Goal: Information Seeking & Learning: Find specific fact

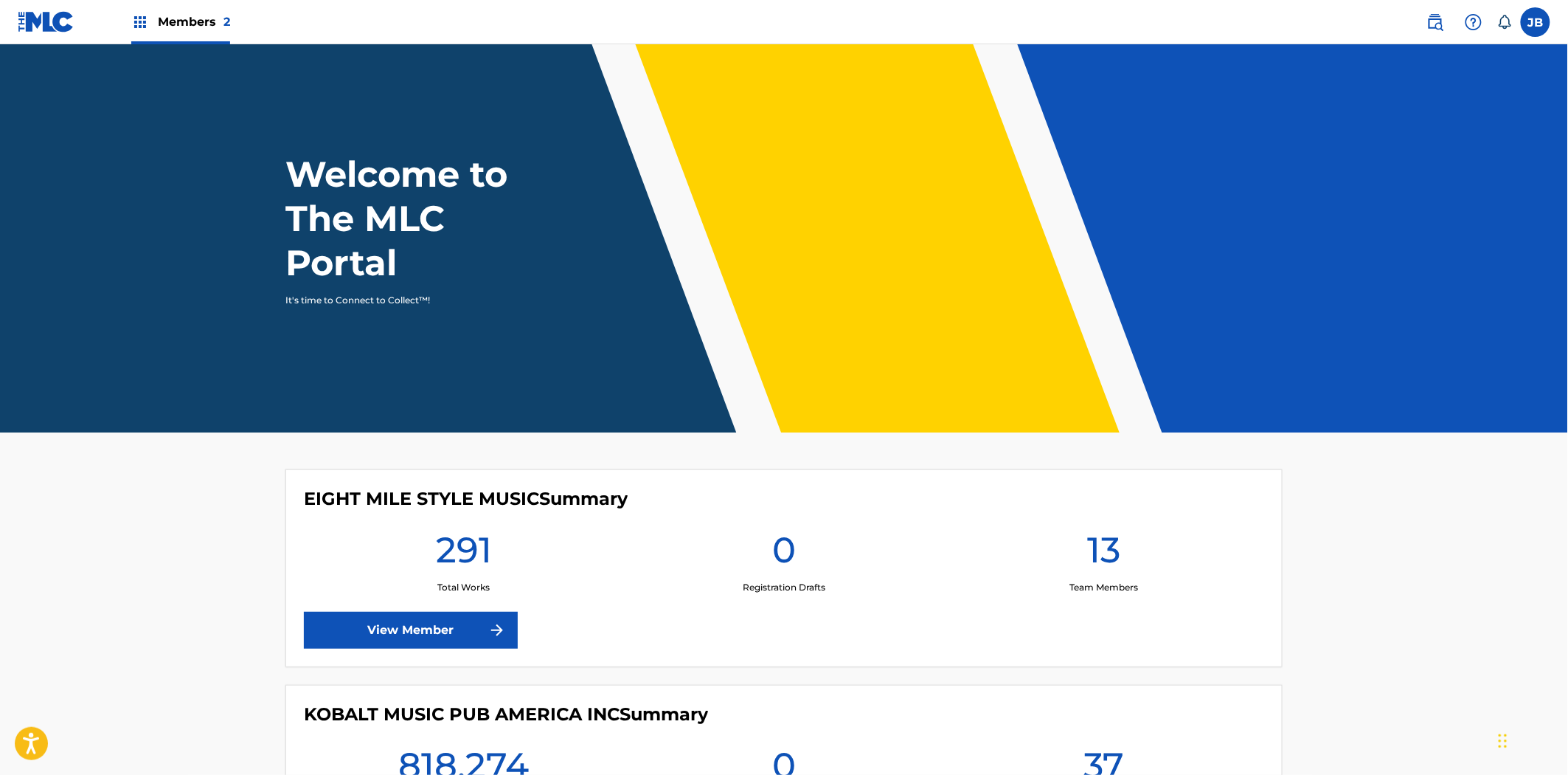
scroll to position [196, 0]
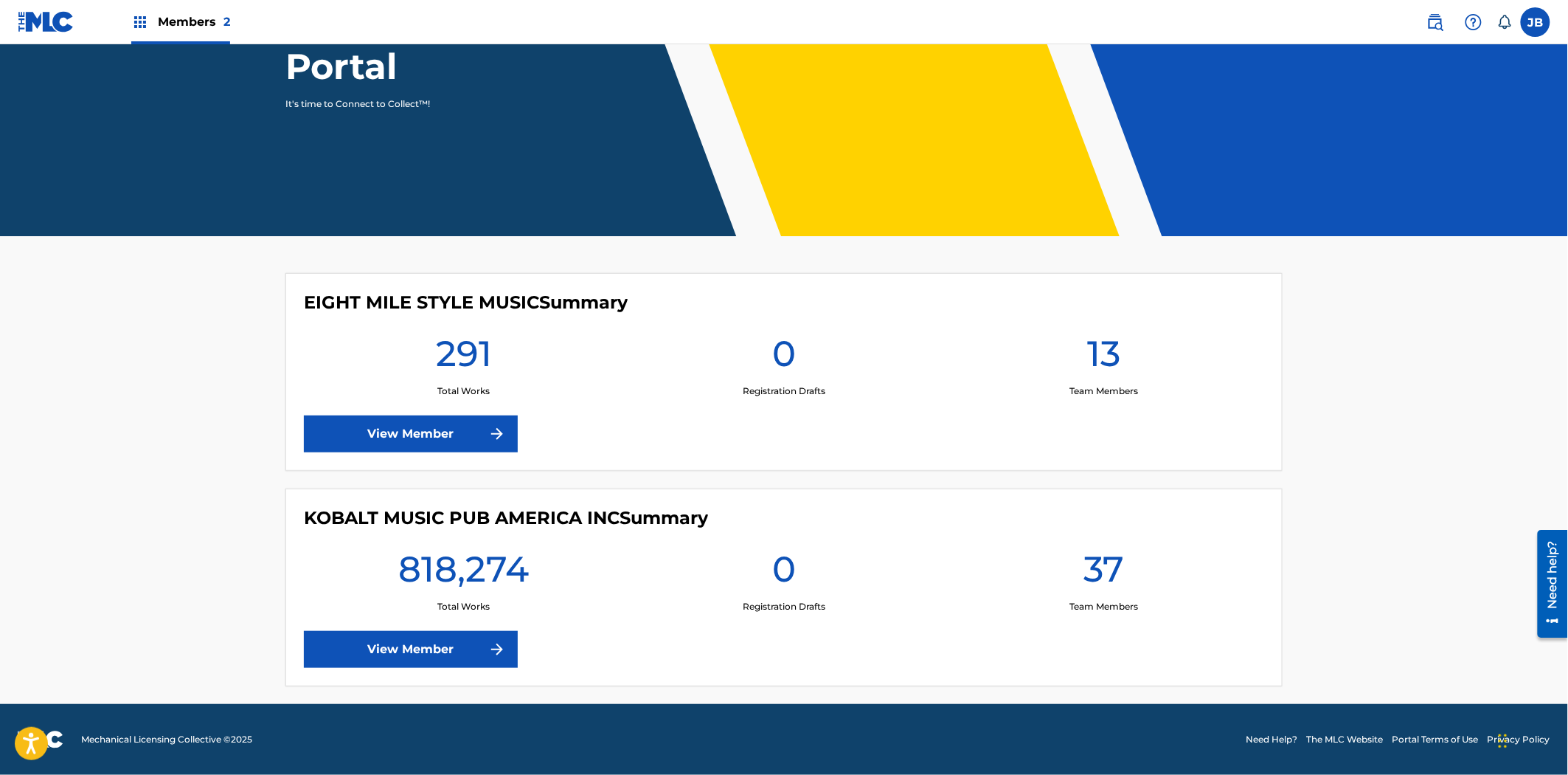
click at [441, 653] on link "View Member" at bounding box center [410, 649] width 214 height 37
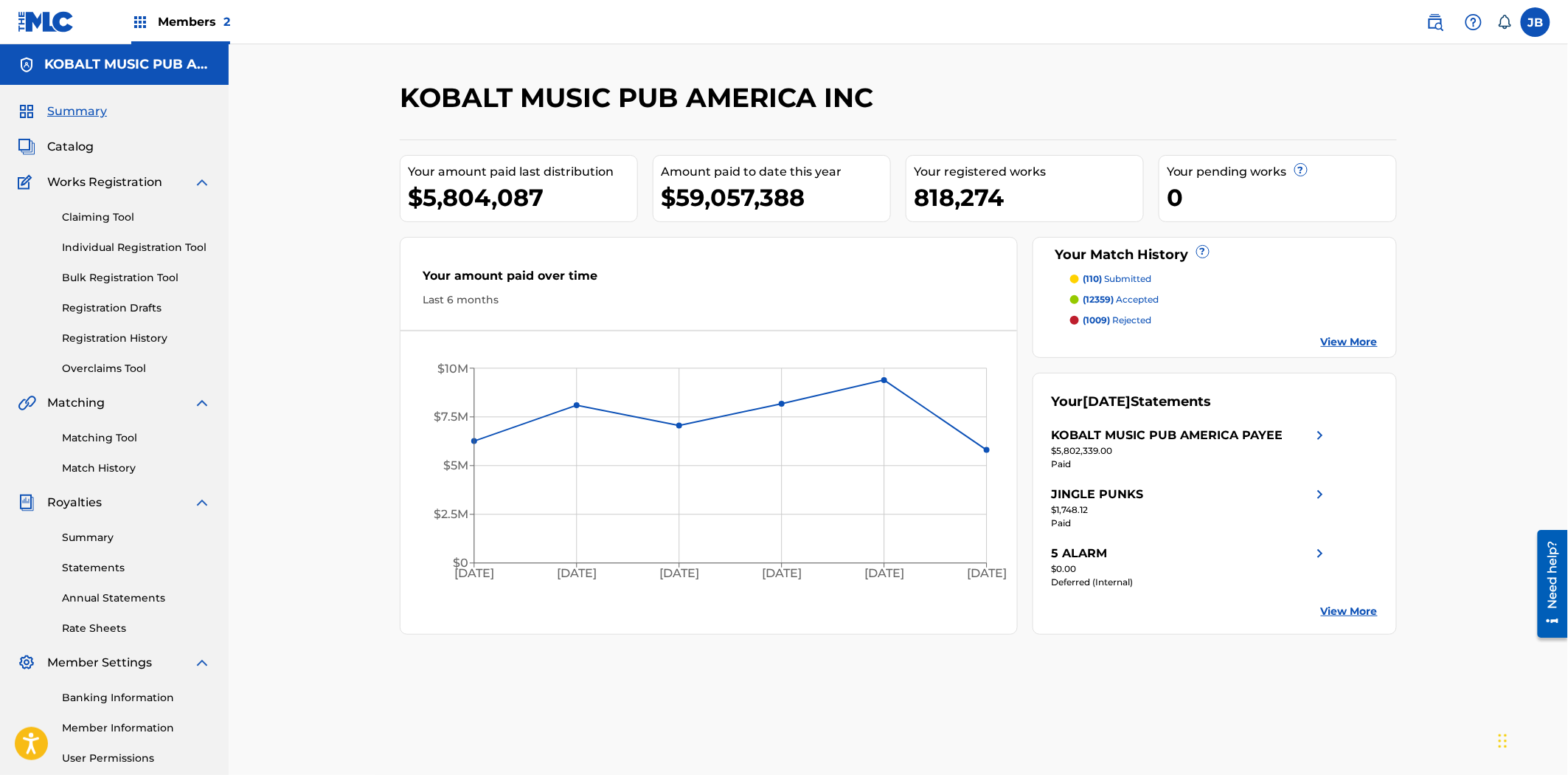
click at [1425, 18] on div "JB [PERSON_NAME] [PERSON_NAME][EMAIL_ADDRESS][DOMAIN_NAME] Notification Prefere…" at bounding box center [1482, 22] width 139 height 29
click at [1426, 27] on img at bounding box center [1435, 22] width 18 height 18
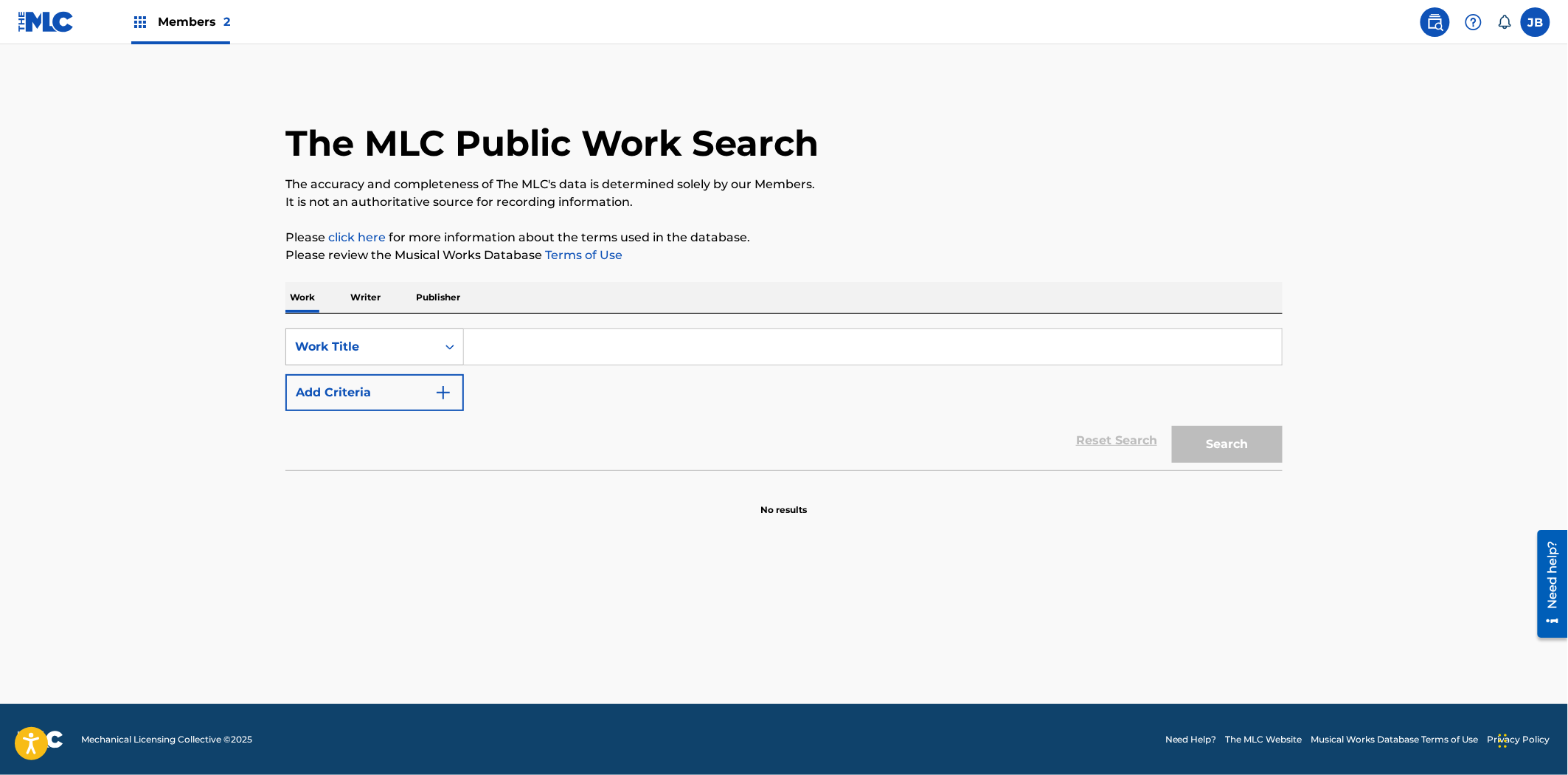
click at [404, 343] on div "Work Title" at bounding box center [361, 346] width 133 height 18
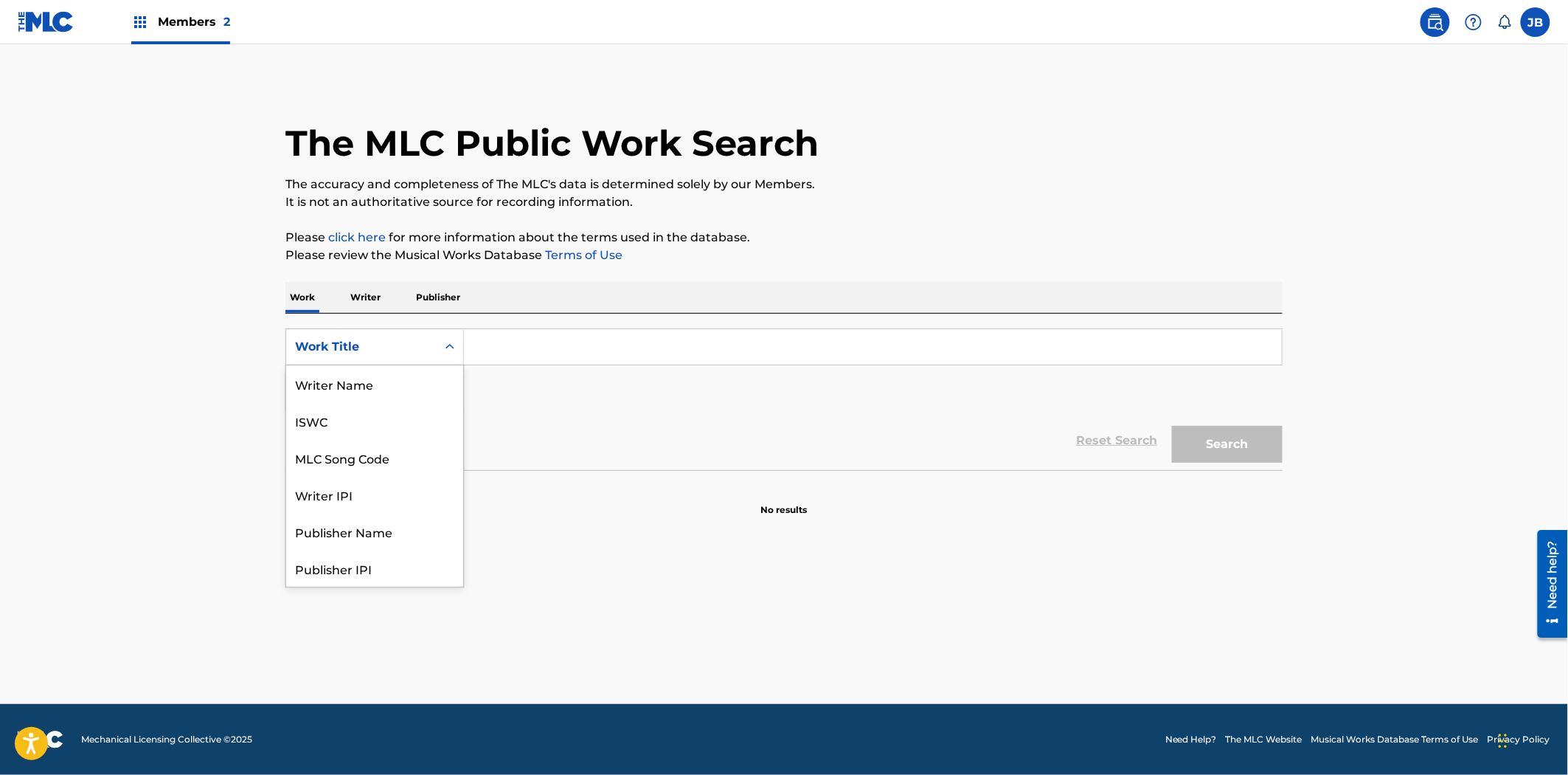
scroll to position [74, 0]
click at [391, 380] on div "MLC Song Code" at bounding box center [374, 384] width 177 height 37
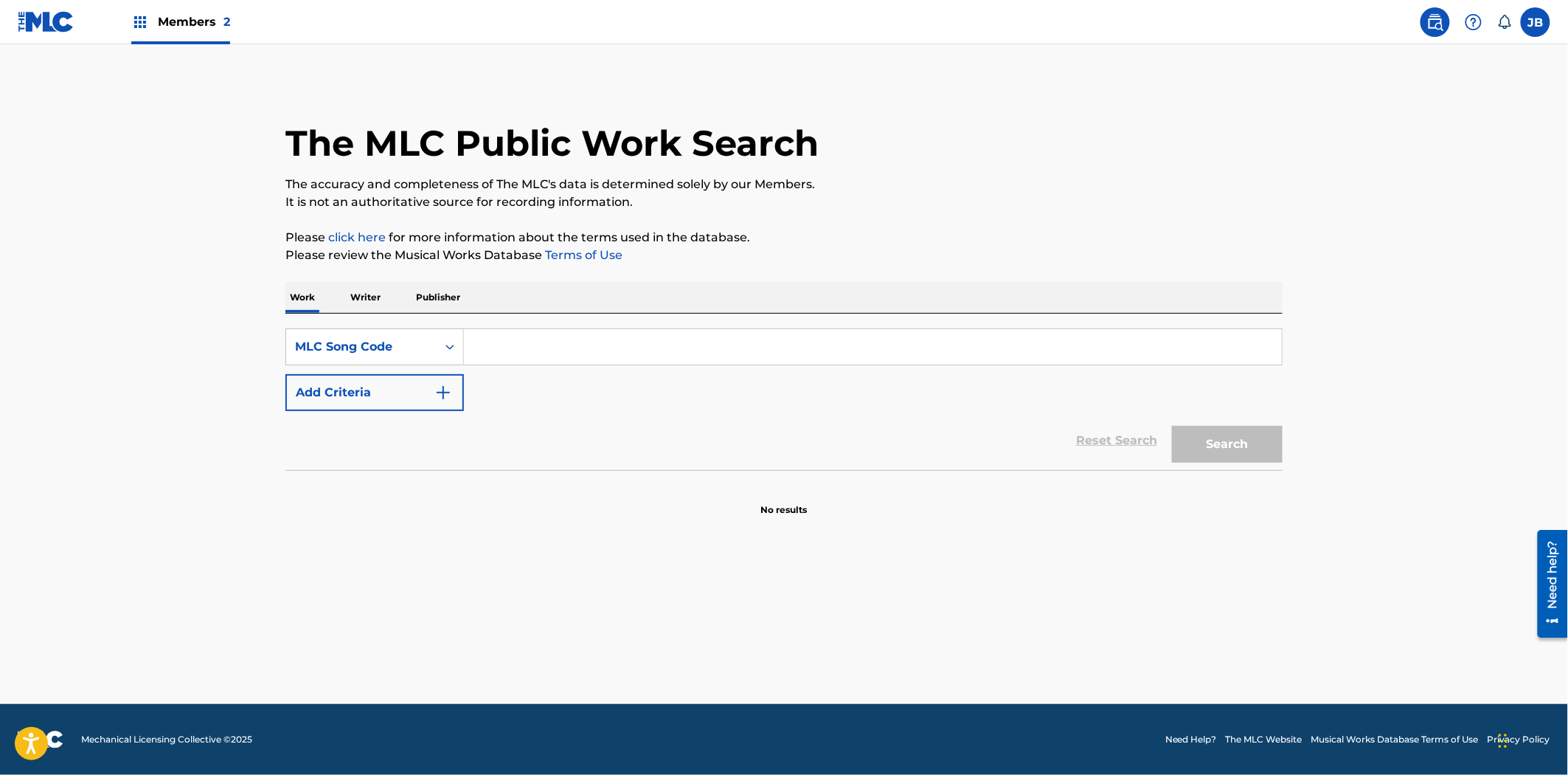
click at [517, 344] on input "Search Form" at bounding box center [873, 347] width 818 height 35
paste input "BA4RDD"
type input "BA4RDD"
click at [1228, 433] on button "Search" at bounding box center [1227, 444] width 111 height 37
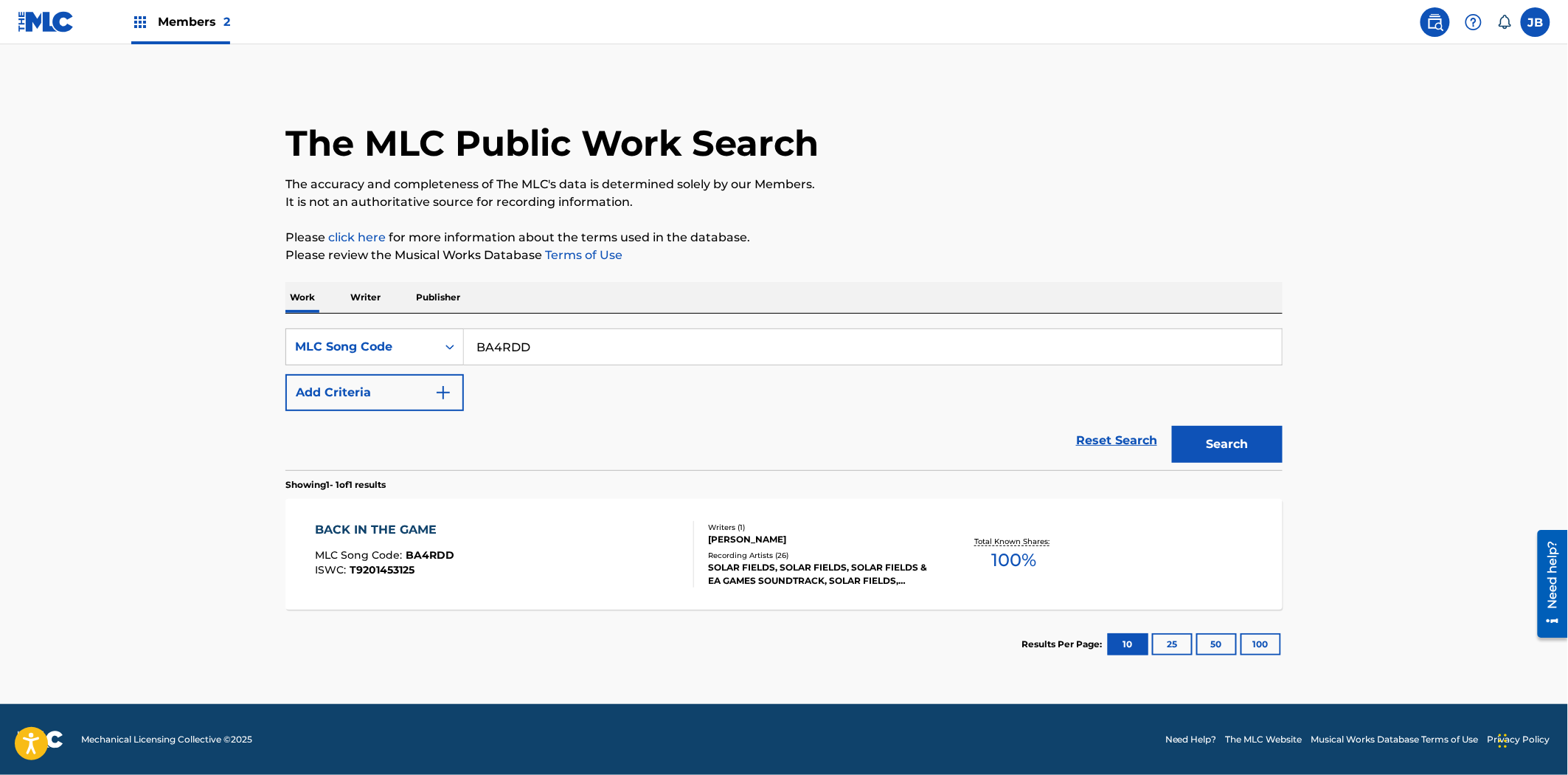
click at [552, 547] on div "BACK IN THE GAME MLC Song Code : BA4RDD ISWC : T9201453125" at bounding box center [505, 554] width 379 height 66
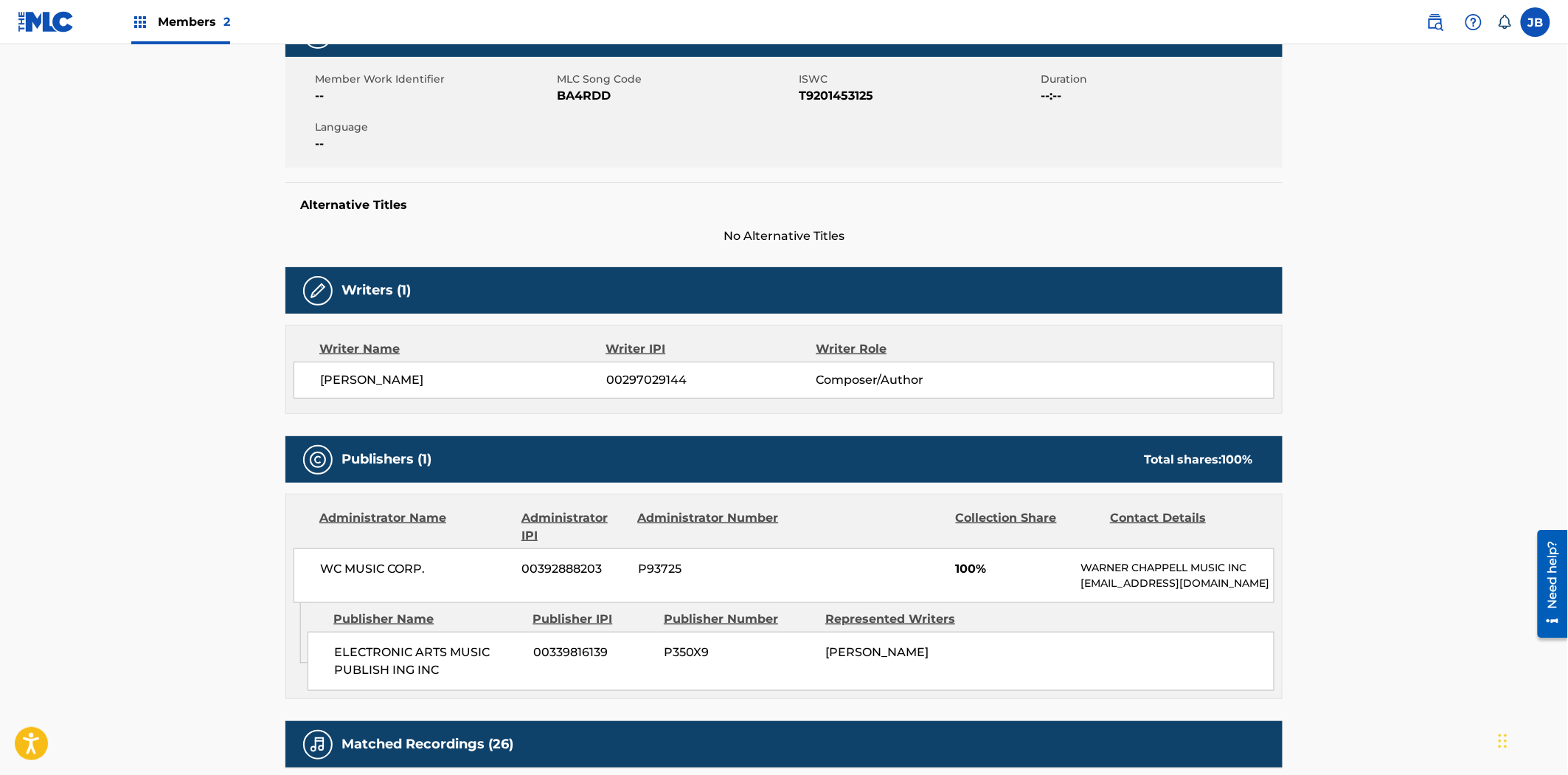
scroll to position [573, 0]
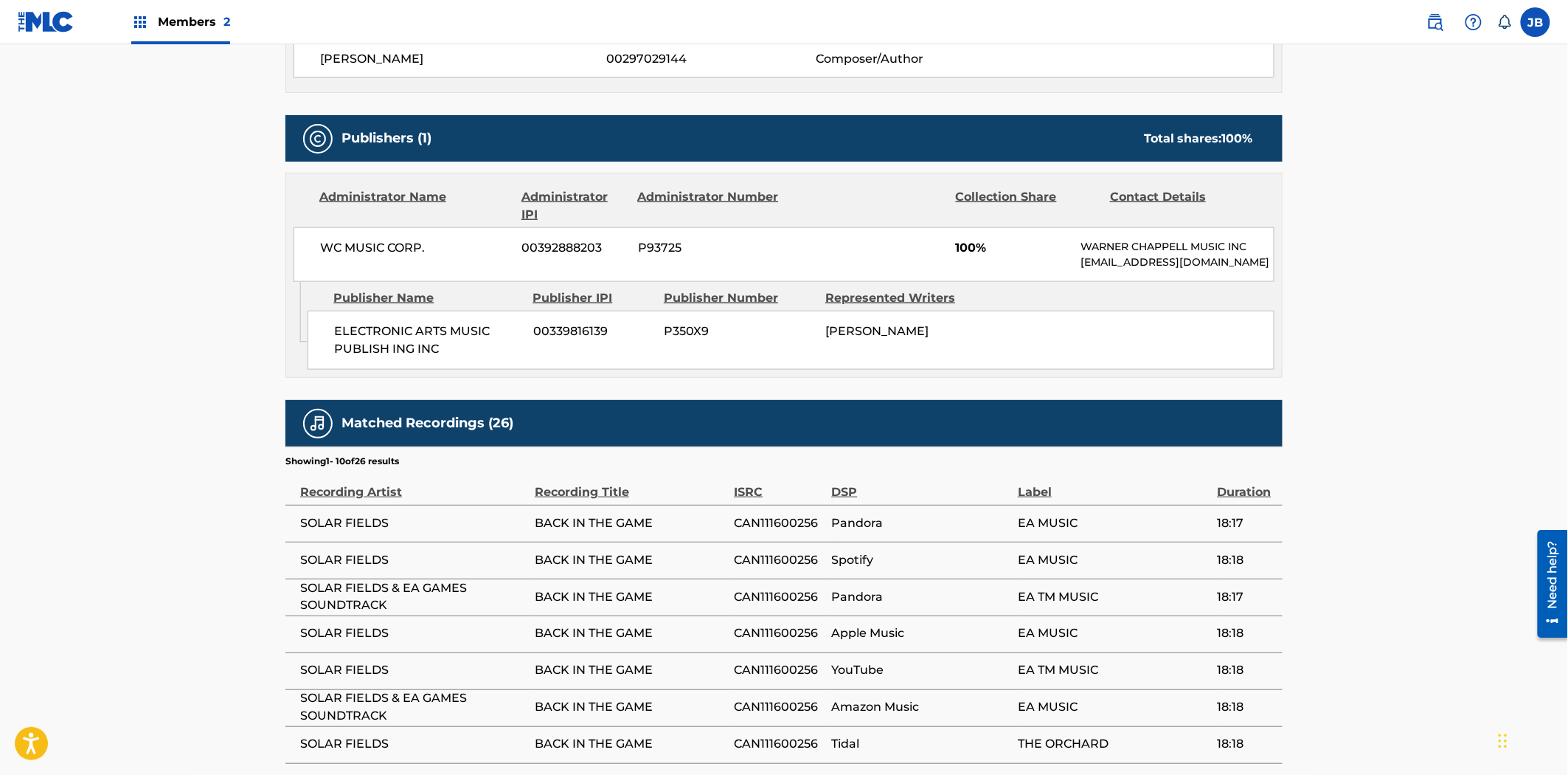
click at [586, 340] on span "00339816139" at bounding box center [593, 331] width 120 height 18
copy span "00339816139"
click at [589, 340] on span "00339816139" at bounding box center [593, 331] width 120 height 18
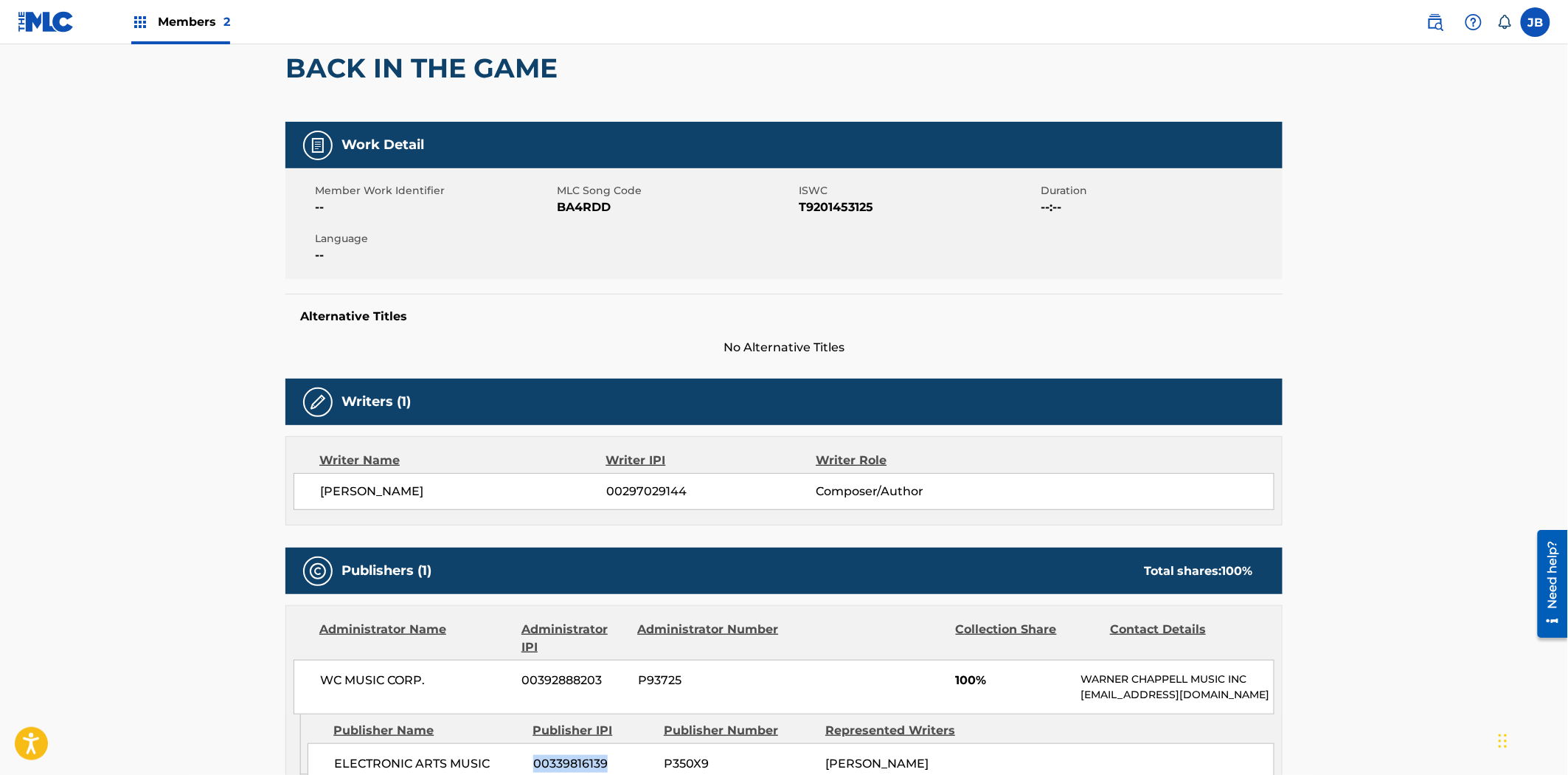
scroll to position [0, 0]
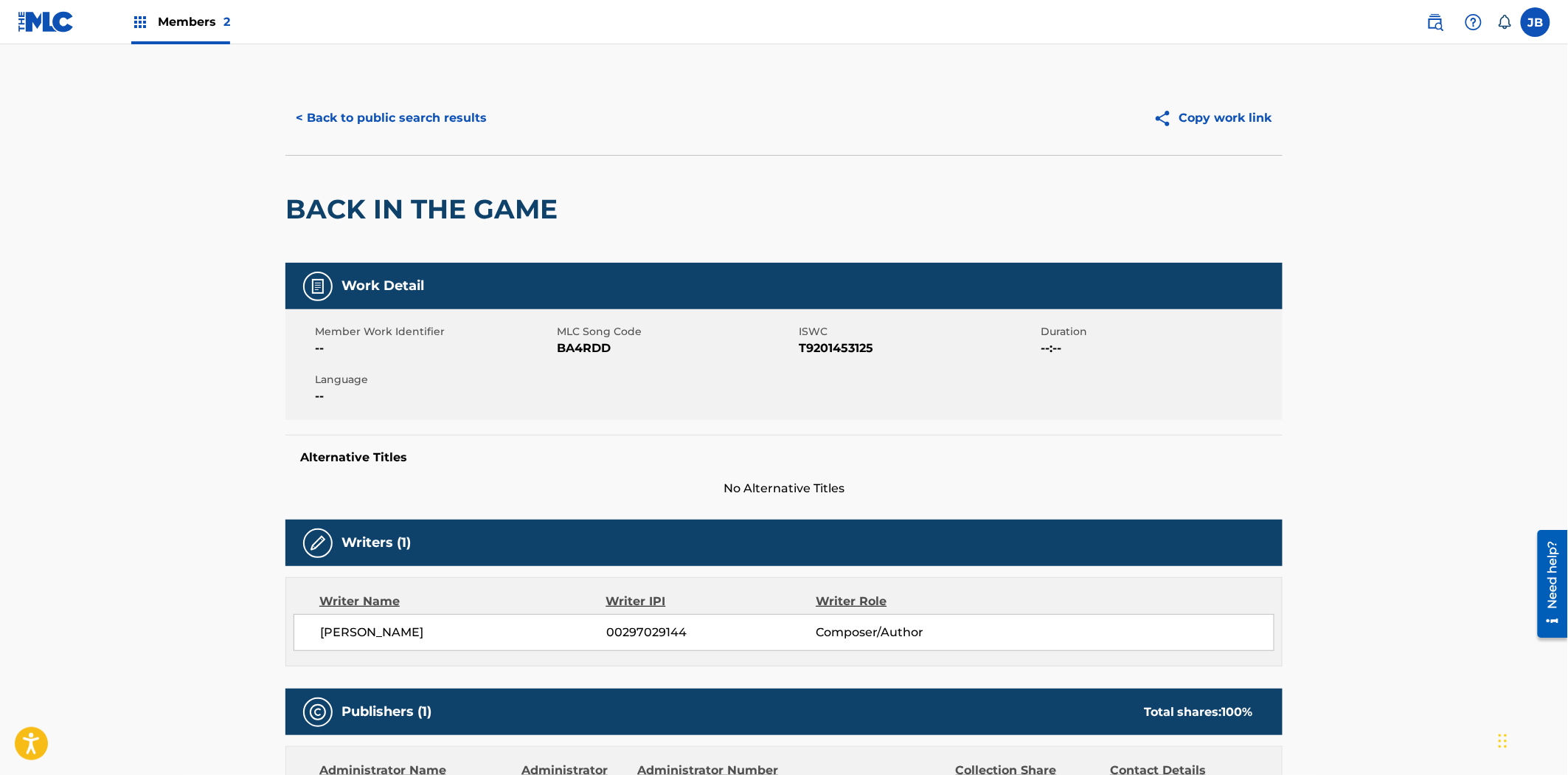
click at [393, 111] on button "< Back to public search results" at bounding box center [391, 118] width 212 height 37
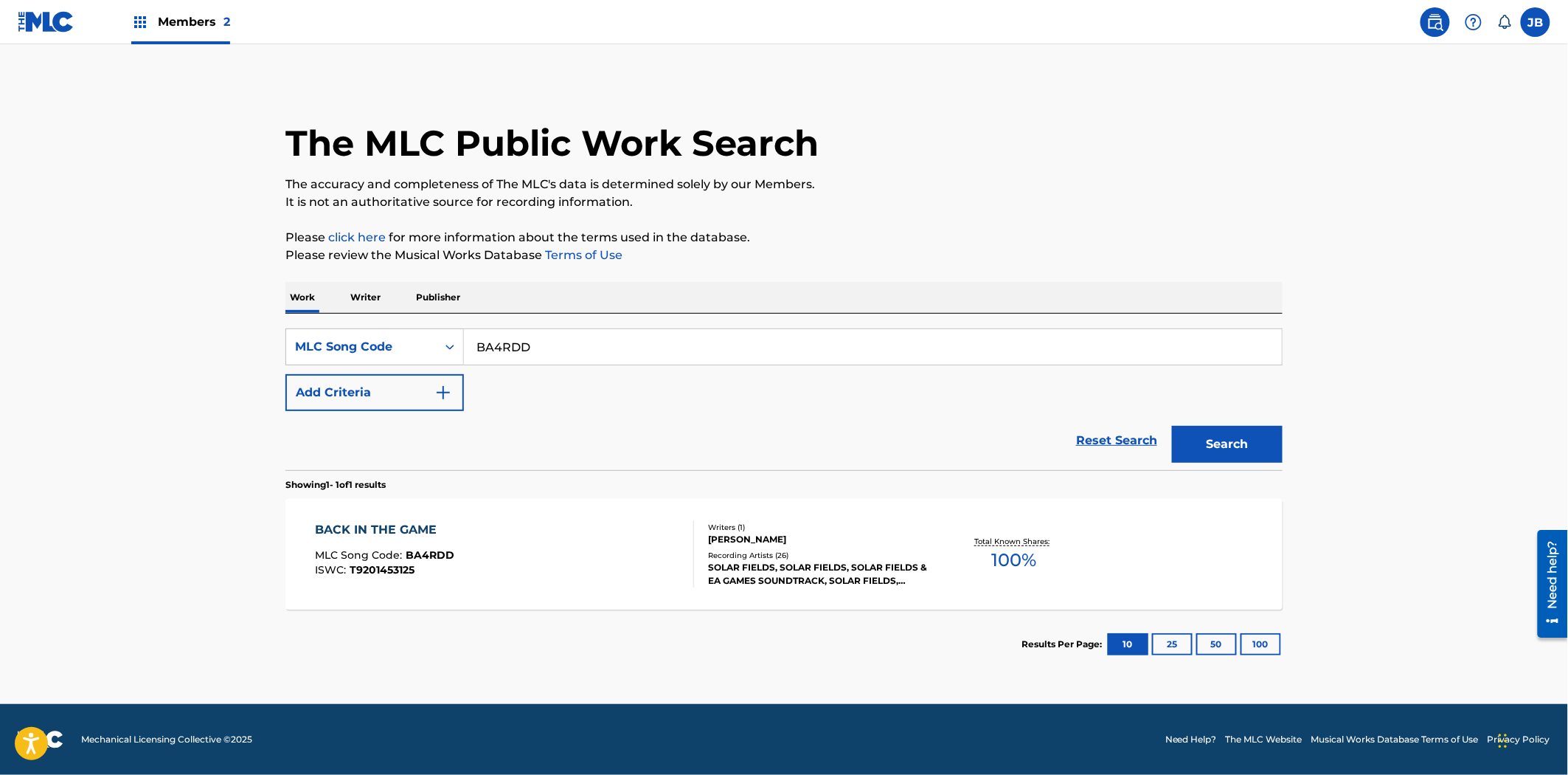
drag, startPoint x: 601, startPoint y: 359, endPoint x: 498, endPoint y: 339, distance: 104.9
click at [417, 337] on div "SearchWithCriteria131dd998-5a95-452f-b65a-87527089ca68 MLC Song Code BA4RDD" at bounding box center [784, 347] width 998 height 37
paste input "ZV7TKL"
type input "ZV7TKL"
click at [1247, 451] on button "Search" at bounding box center [1227, 444] width 111 height 37
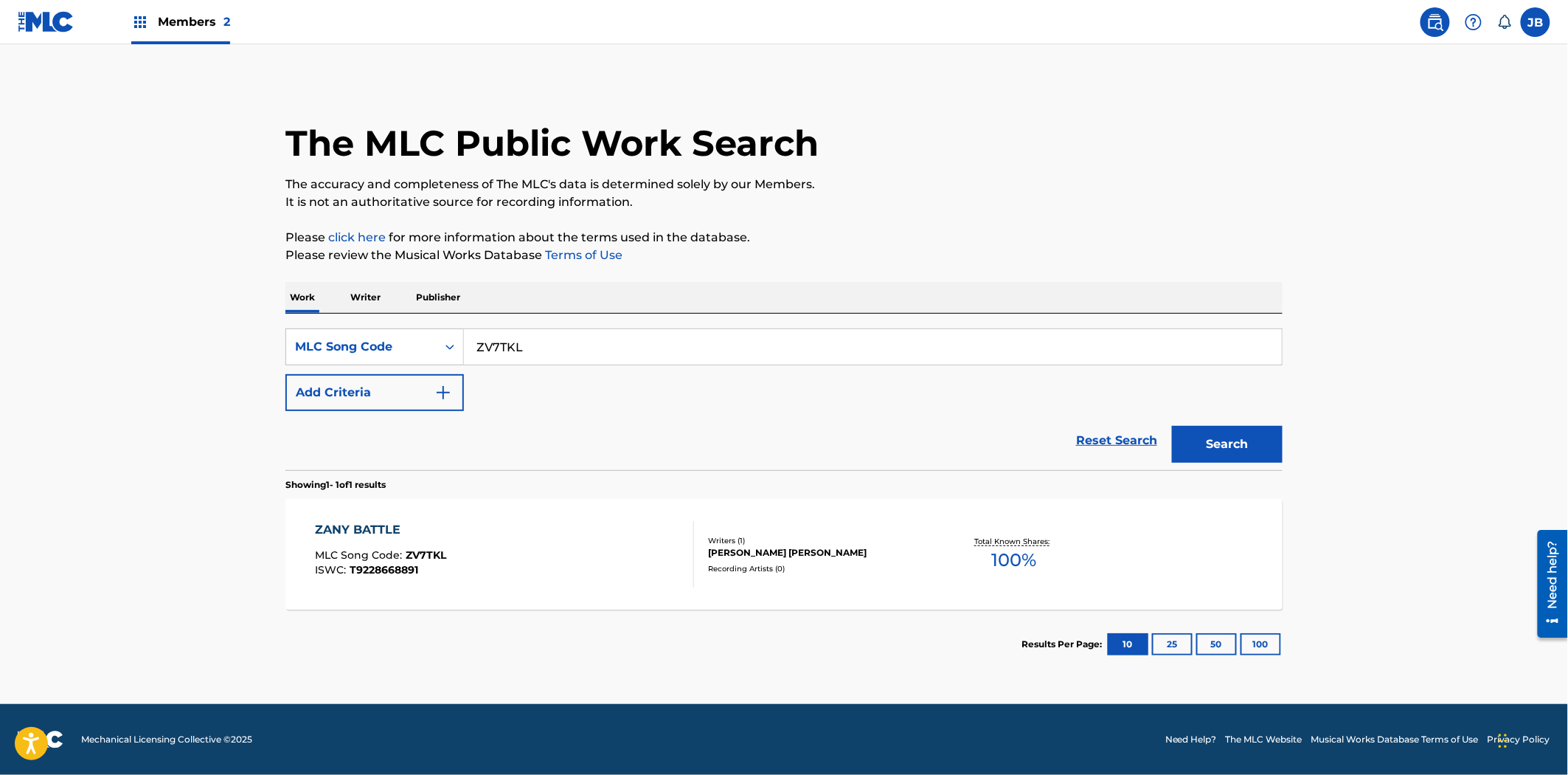
click at [812, 568] on div "Recording Artists ( 0 )" at bounding box center [819, 568] width 223 height 11
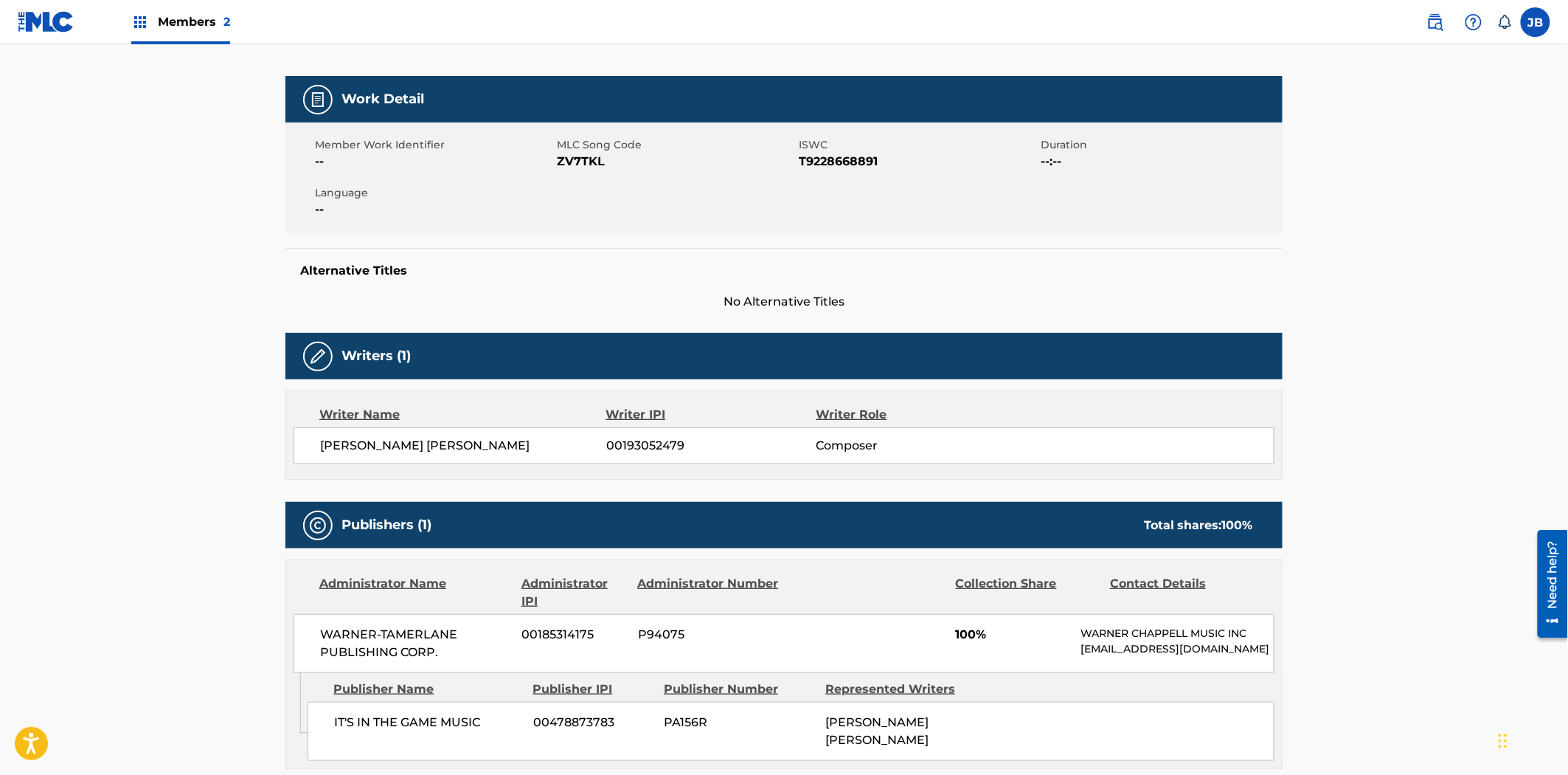
scroll to position [401, 0]
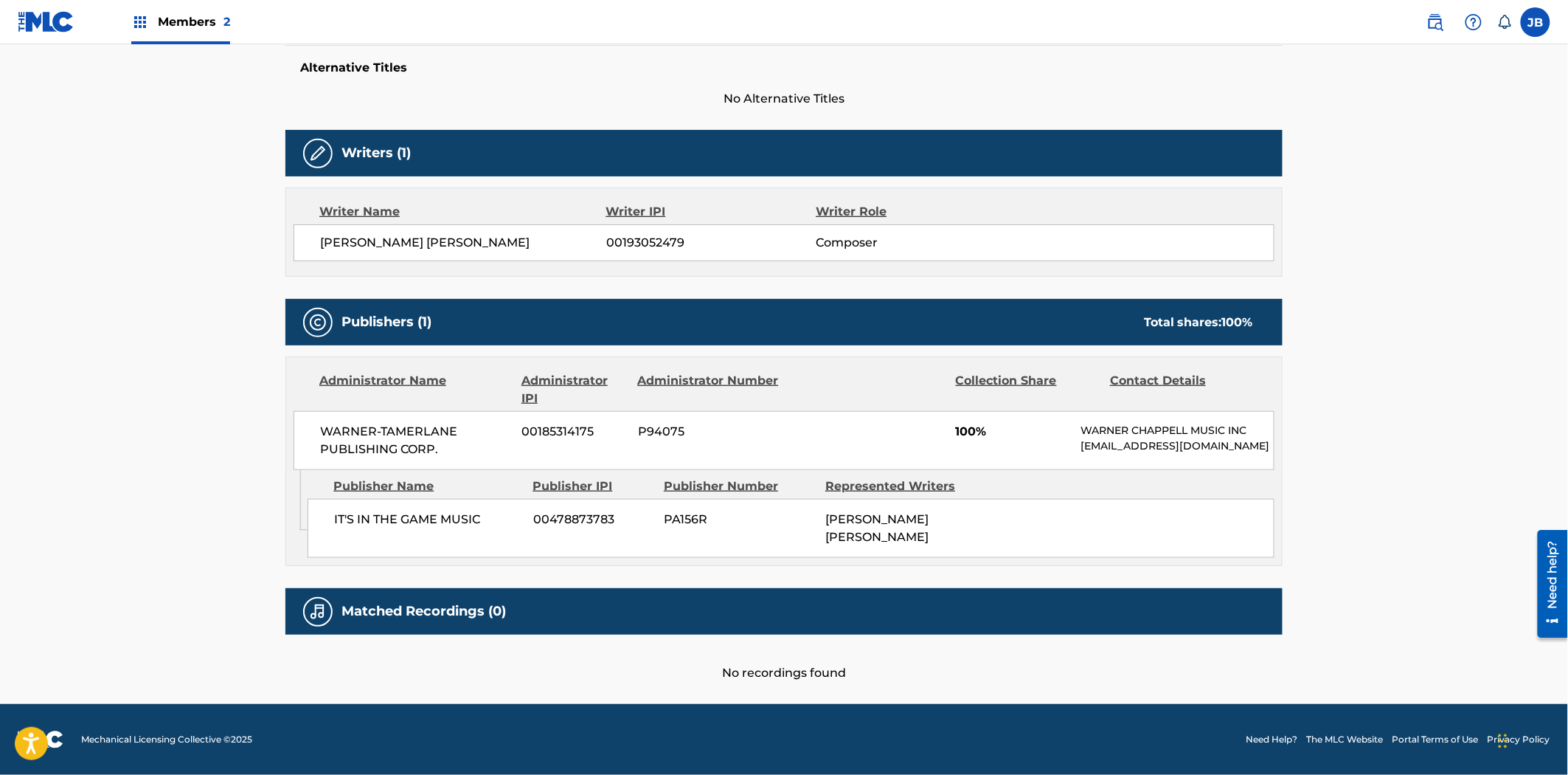
click at [584, 524] on span "00478873783" at bounding box center [593, 519] width 120 height 18
copy span "00478873783"
